Goal: Information Seeking & Learning: Learn about a topic

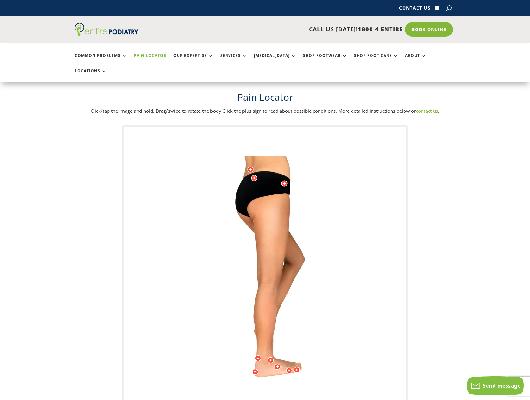
drag, startPoint x: 298, startPoint y: 194, endPoint x: 285, endPoint y: 195, distance: 13.4
click at [287, 195] on img at bounding box center [265, 284] width 175 height 254
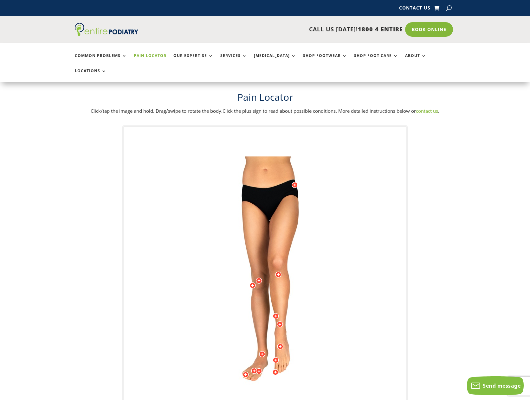
drag, startPoint x: 278, startPoint y: 195, endPoint x: 263, endPoint y: 198, distance: 15.4
click at [263, 198] on img at bounding box center [265, 284] width 175 height 254
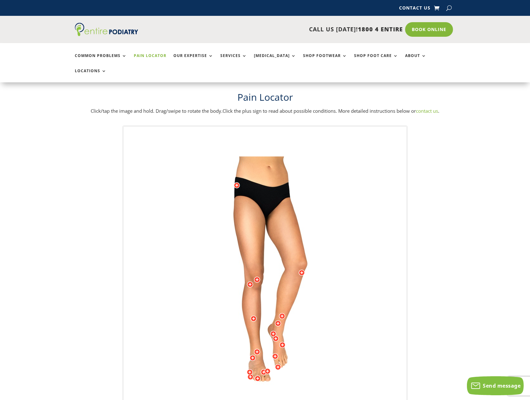
drag, startPoint x: 271, startPoint y: 183, endPoint x: 274, endPoint y: 192, distance: 9.3
click at [275, 194] on img at bounding box center [265, 284] width 175 height 254
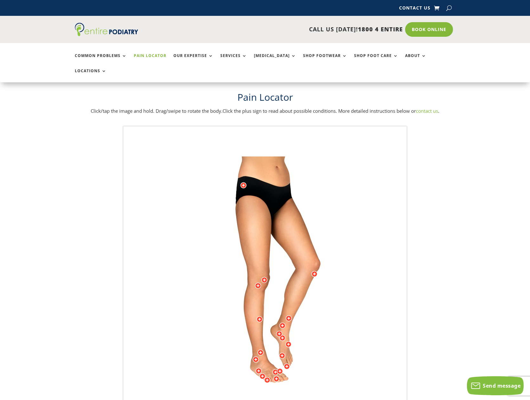
click at [270, 162] on img at bounding box center [265, 284] width 175 height 254
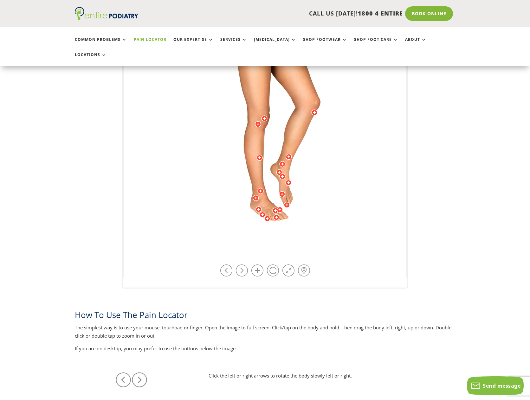
scroll to position [32, 0]
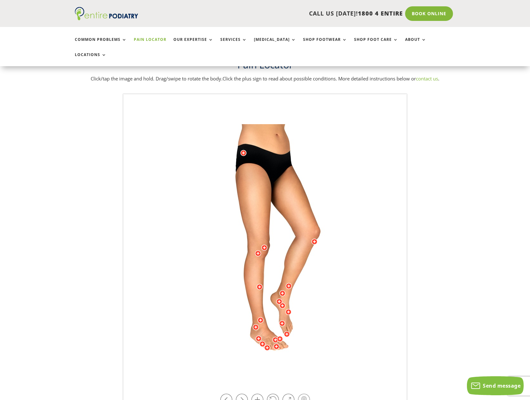
click at [302, 394] on link at bounding box center [304, 400] width 12 height 12
click at [264, 127] on img at bounding box center [265, 251] width 175 height 254
click at [304, 394] on link at bounding box center [304, 400] width 12 height 12
click at [251, 330] on div at bounding box center [250, 333] width 6 height 6
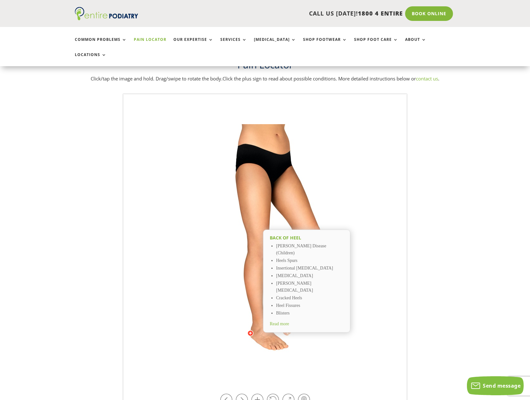
click at [262, 185] on img at bounding box center [265, 251] width 175 height 254
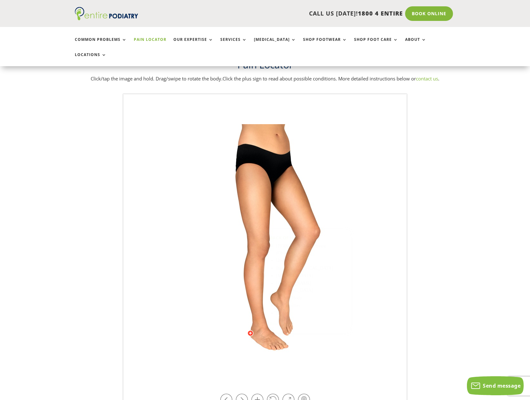
click at [256, 144] on img at bounding box center [265, 251] width 175 height 254
click at [259, 124] on img at bounding box center [265, 251] width 175 height 254
click at [271, 124] on img at bounding box center [265, 251] width 175 height 254
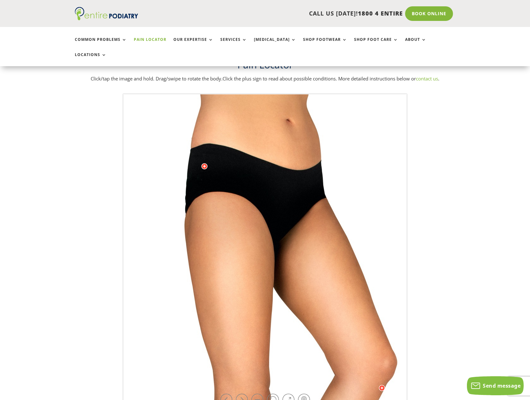
drag, startPoint x: 268, startPoint y: 138, endPoint x: 265, endPoint y: 182, distance: 43.5
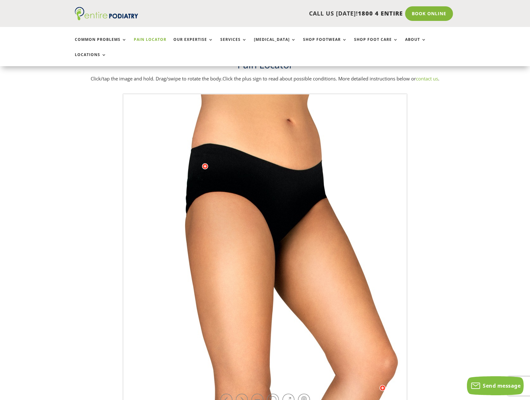
click at [205, 163] on div at bounding box center [205, 166] width 6 height 6
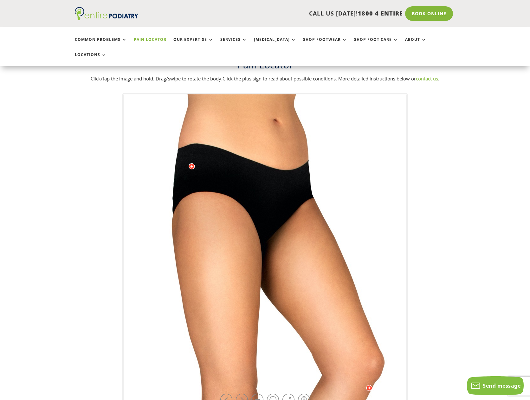
drag, startPoint x: 285, startPoint y: 112, endPoint x: 271, endPoint y: 163, distance: 52.2
